Goal: Task Accomplishment & Management: Use online tool/utility

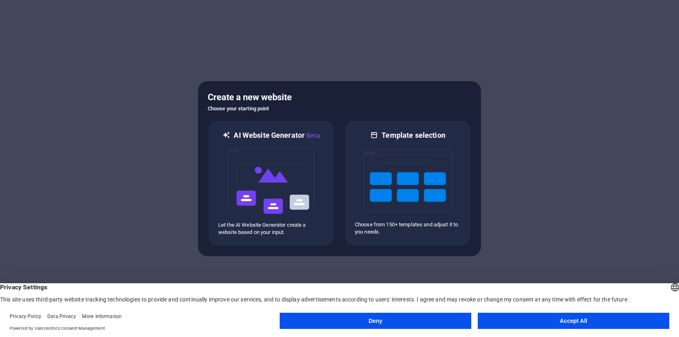
click at [346, 319] on button "Deny" at bounding box center [376, 321] width 192 height 16
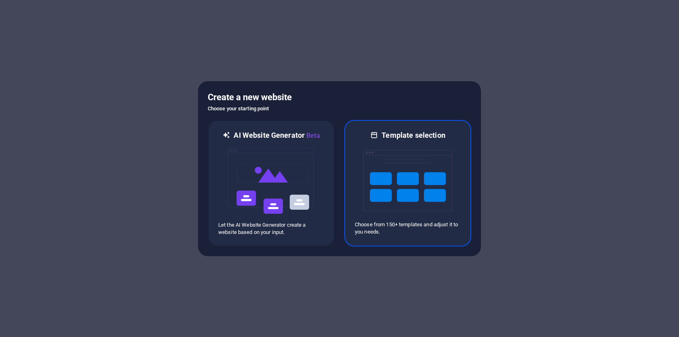
click at [432, 179] on img at bounding box center [407, 180] width 89 height 81
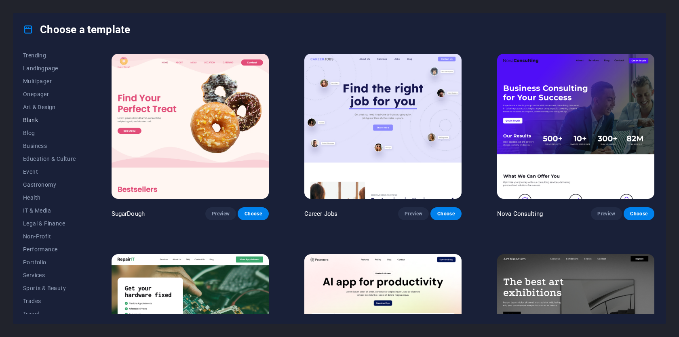
scroll to position [47, 0]
click at [49, 205] on span "IT & Media" at bounding box center [49, 205] width 53 height 6
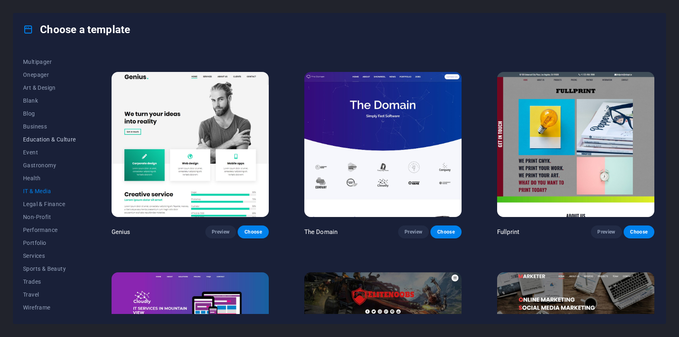
scroll to position [0, 0]
click at [47, 63] on button "All Templates" at bounding box center [49, 58] width 53 height 13
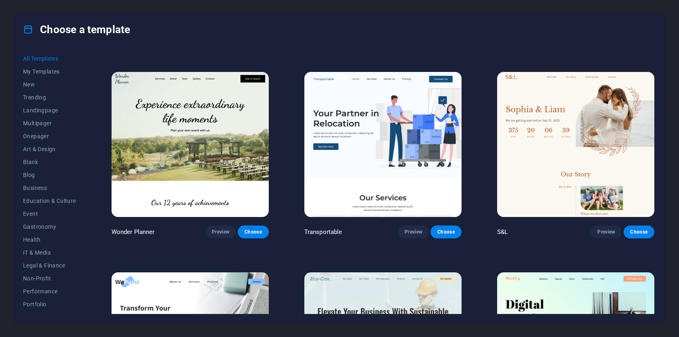
scroll to position [4765, 0]
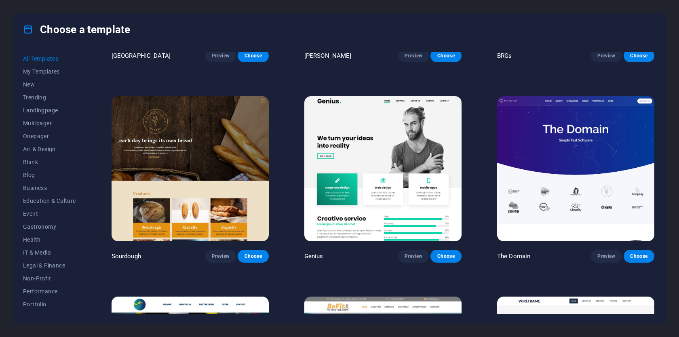
click at [567, 34] on div "Choose a template" at bounding box center [339, 29] width 653 height 32
click at [321, 36] on div "Choose a template" at bounding box center [339, 29] width 653 height 32
click at [32, 165] on span "Blank" at bounding box center [49, 162] width 53 height 6
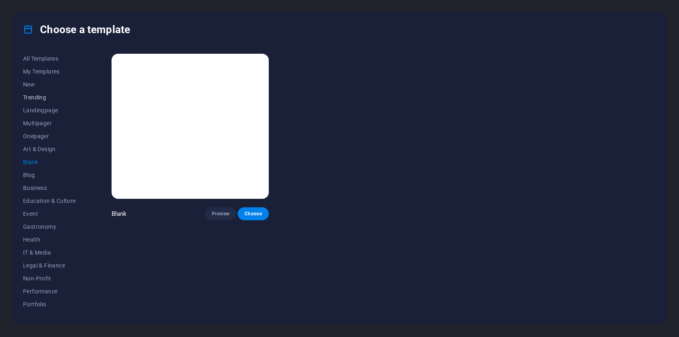
click at [45, 103] on button "Trending" at bounding box center [49, 97] width 53 height 13
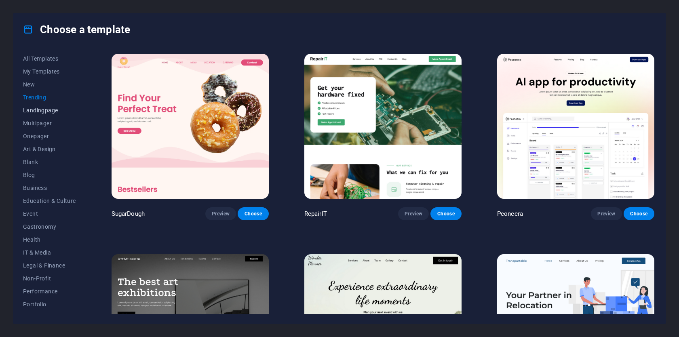
click at [43, 110] on span "Landingpage" at bounding box center [49, 110] width 53 height 6
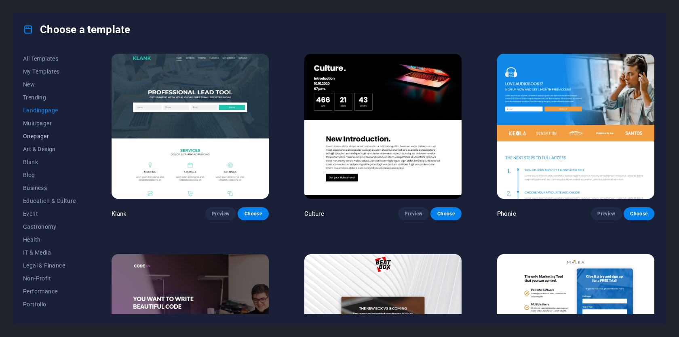
click at [47, 134] on span "Onepager" at bounding box center [49, 136] width 53 height 6
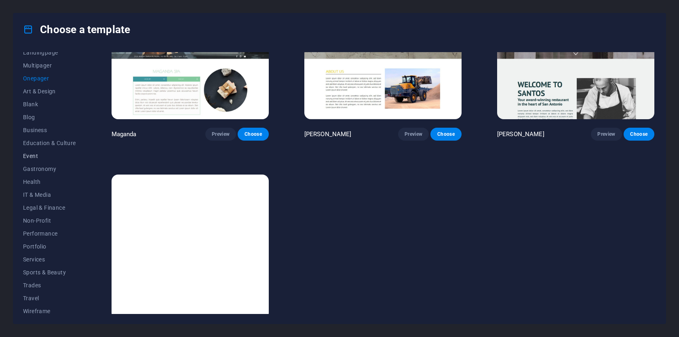
scroll to position [61, 0]
click at [31, 192] on span "IT & Media" at bounding box center [49, 191] width 53 height 6
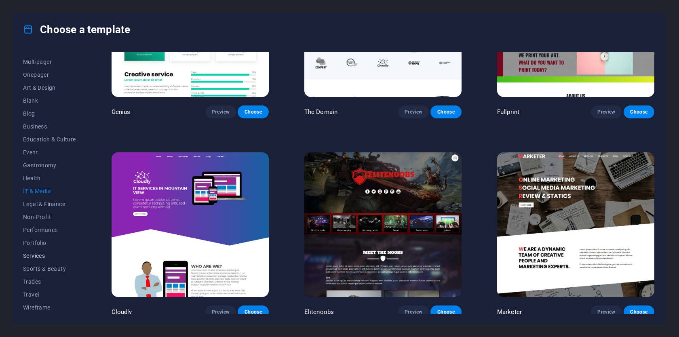
click at [32, 259] on span "Services" at bounding box center [49, 256] width 53 height 6
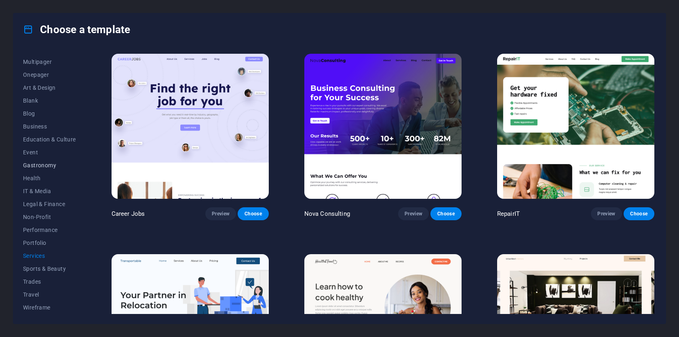
scroll to position [0, 0]
click at [40, 32] on h4 "Choose a template" at bounding box center [76, 29] width 107 height 13
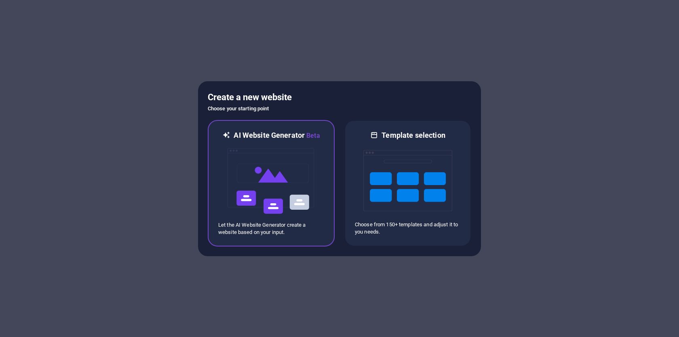
click at [252, 170] on img at bounding box center [271, 181] width 89 height 81
